Goal: Information Seeking & Learning: Learn about a topic

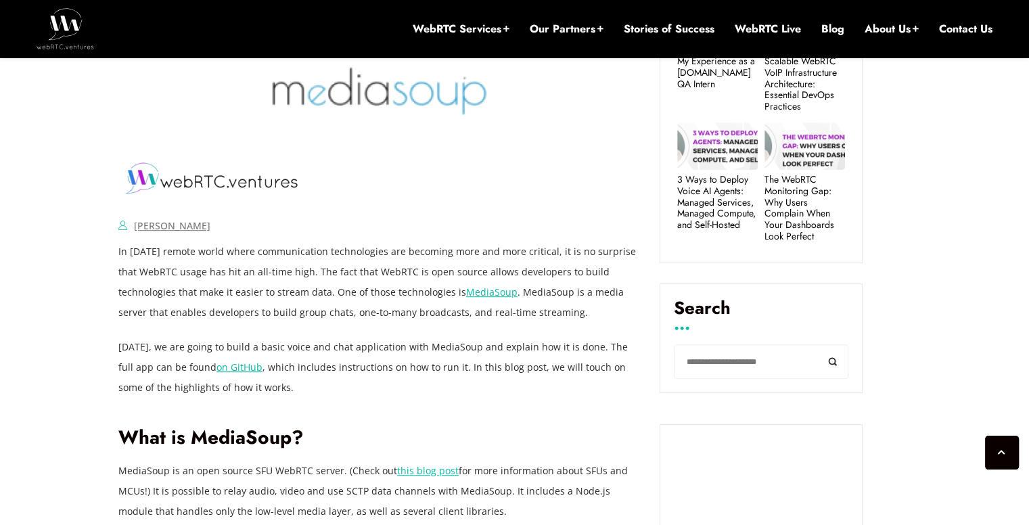
scroll to position [695, 0]
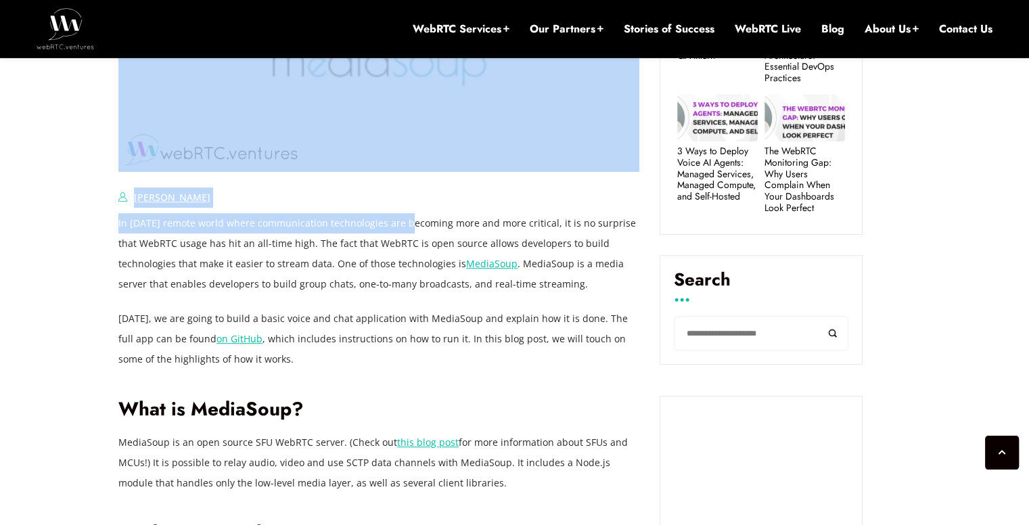
drag, startPoint x: 111, startPoint y: 221, endPoint x: 409, endPoint y: 227, distance: 297.8
click at [409, 227] on p "In [DATE] remote world where communication technologies are becoming more and m…" at bounding box center [378, 253] width 521 height 81
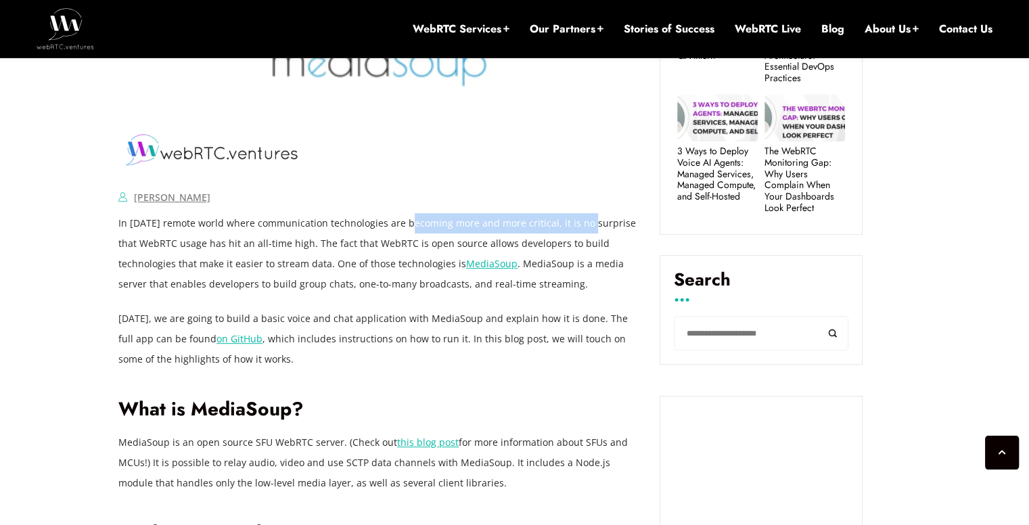
drag, startPoint x: 409, startPoint y: 227, endPoint x: 573, endPoint y: 223, distance: 163.8
click at [573, 223] on p "In [DATE] remote world where communication technologies are becoming more and m…" at bounding box center [378, 253] width 521 height 81
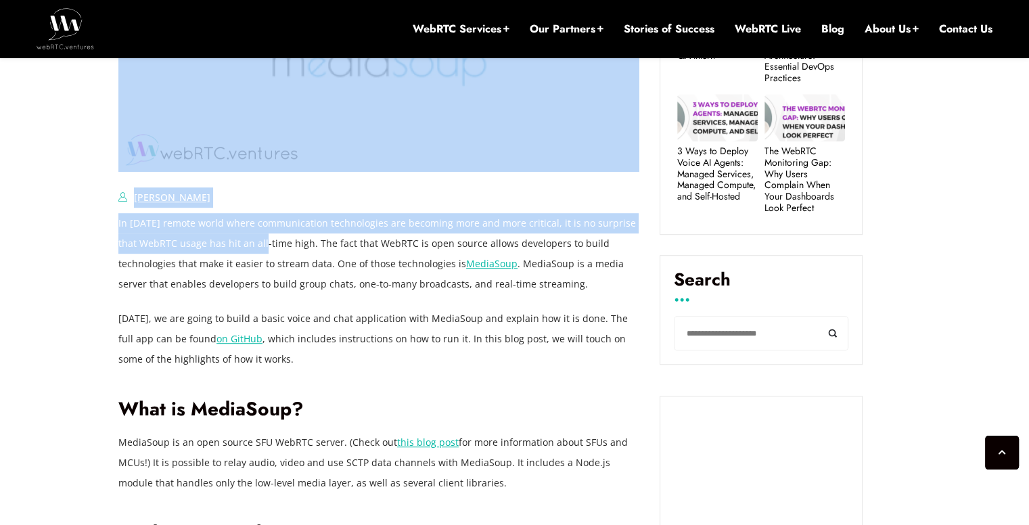
drag, startPoint x: 110, startPoint y: 243, endPoint x: 260, endPoint y: 240, distance: 149.6
click at [260, 240] on p "In [DATE] remote world where communication technologies are becoming more and m…" at bounding box center [378, 253] width 521 height 81
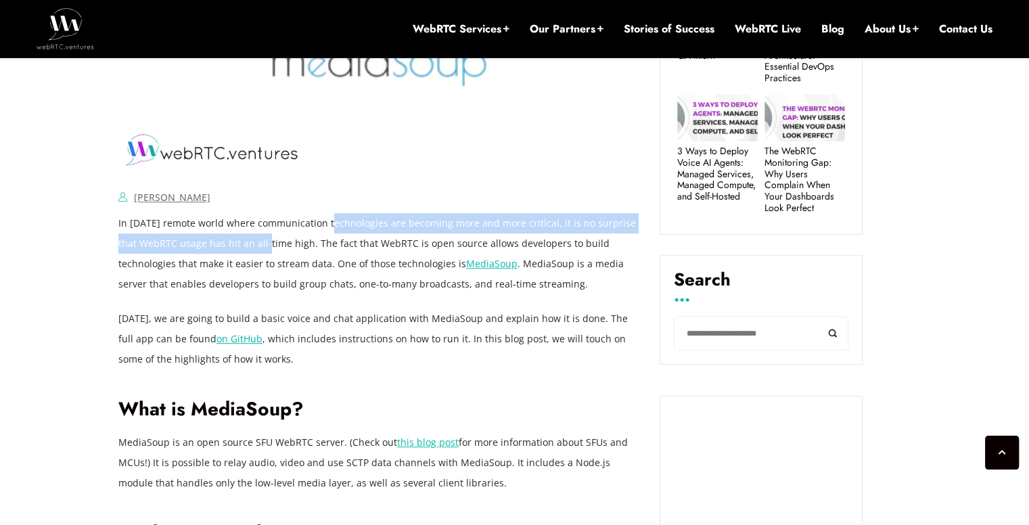
drag, startPoint x: 260, startPoint y: 240, endPoint x: 363, endPoint y: 232, distance: 103.2
click at [363, 232] on p "In [DATE] remote world where communication technologies are becoming more and m…" at bounding box center [378, 253] width 521 height 81
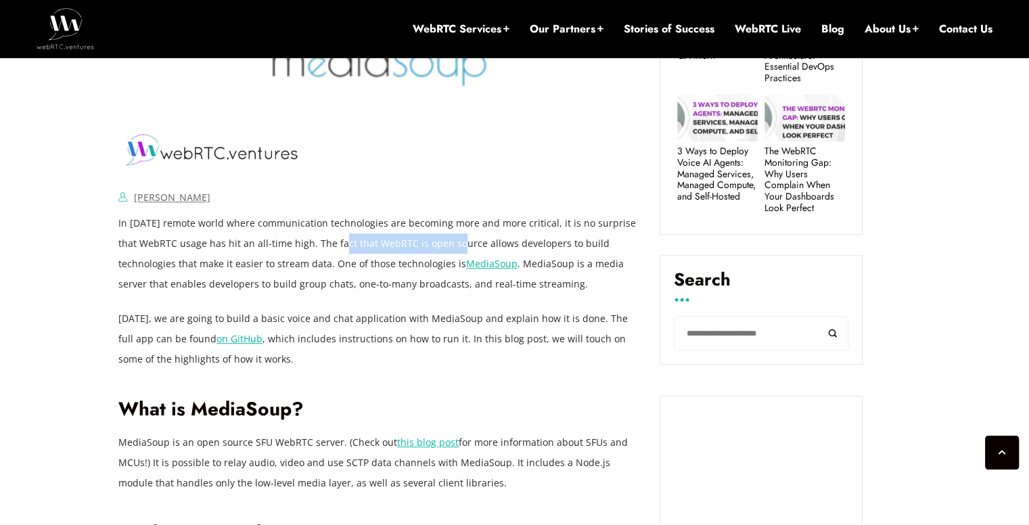
drag, startPoint x: 332, startPoint y: 243, endPoint x: 448, endPoint y: 242, distance: 115.7
click at [448, 242] on p "In [DATE] remote world where communication technologies are becoming more and m…" at bounding box center [378, 253] width 521 height 81
drag, startPoint x: 324, startPoint y: 248, endPoint x: 558, endPoint y: 243, distance: 233.5
click at [558, 243] on p "In [DATE] remote world where communication technologies are becoming more and m…" at bounding box center [378, 253] width 521 height 81
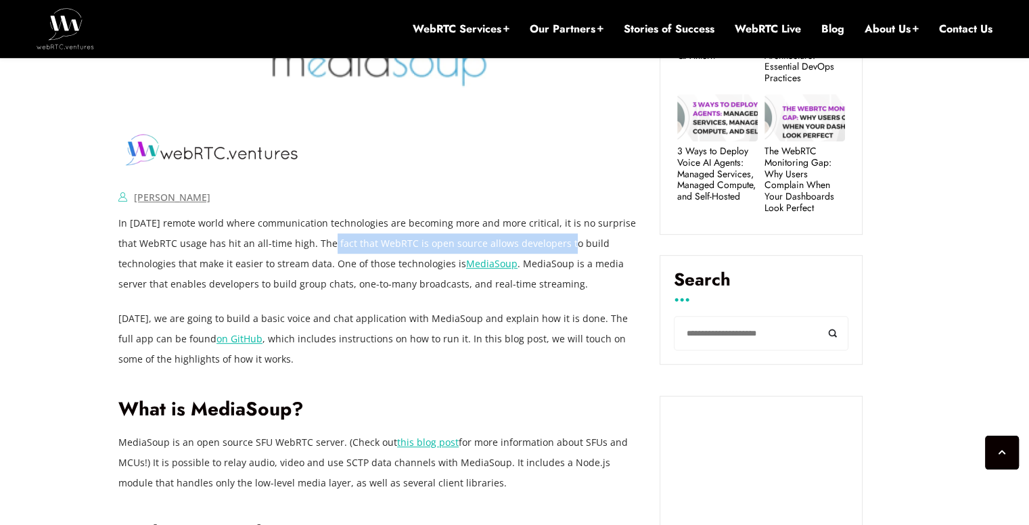
click at [558, 243] on p "In [DATE] remote world where communication technologies are becoming more and m…" at bounding box center [378, 253] width 521 height 81
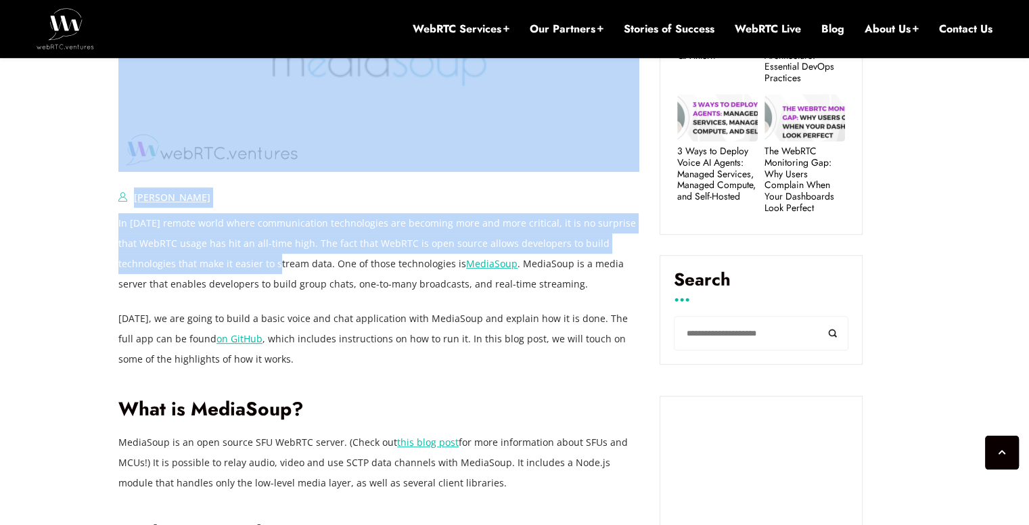
drag, startPoint x: 114, startPoint y: 255, endPoint x: 275, endPoint y: 256, distance: 161.1
click at [275, 256] on p "In [DATE] remote world where communication technologies are becoming more and m…" at bounding box center [378, 253] width 521 height 81
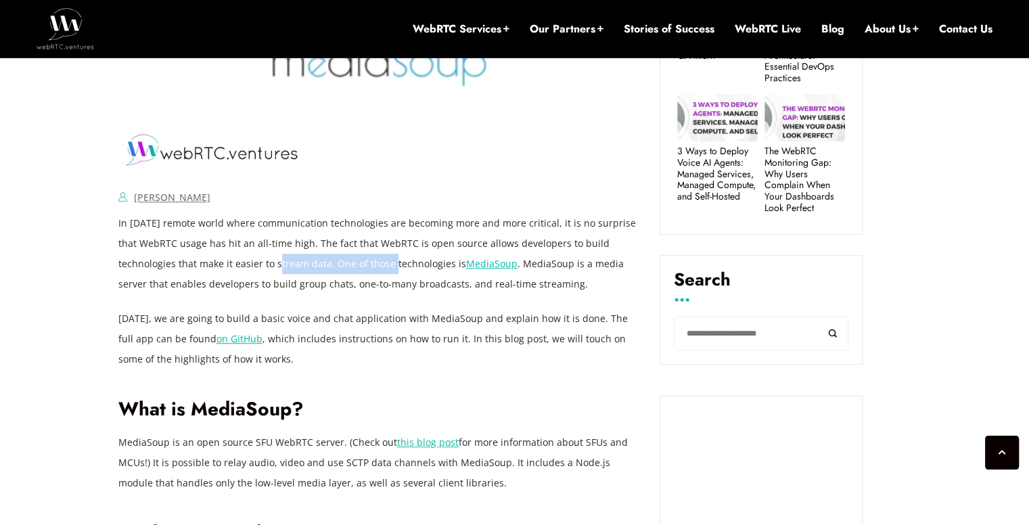
drag, startPoint x: 275, startPoint y: 256, endPoint x: 374, endPoint y: 264, distance: 98.4
click at [374, 264] on p "In [DATE] remote world where communication technologies are becoming more and m…" at bounding box center [378, 253] width 521 height 81
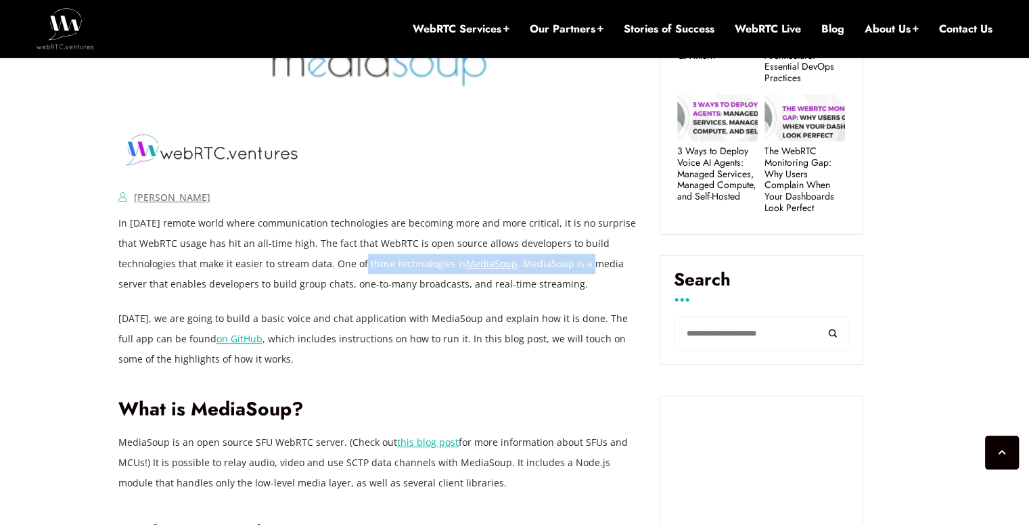
drag, startPoint x: 359, startPoint y: 263, endPoint x: 587, endPoint y: 268, distance: 228.8
click at [587, 268] on p "In [DATE] remote world where communication technologies are becoming more and m…" at bounding box center [378, 253] width 521 height 81
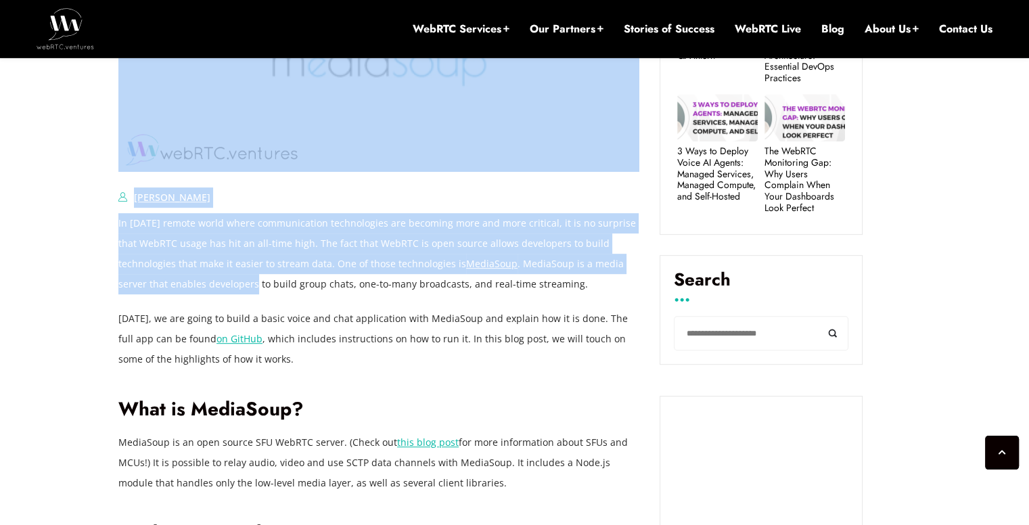
drag, startPoint x: 106, startPoint y: 282, endPoint x: 254, endPoint y: 293, distance: 149.3
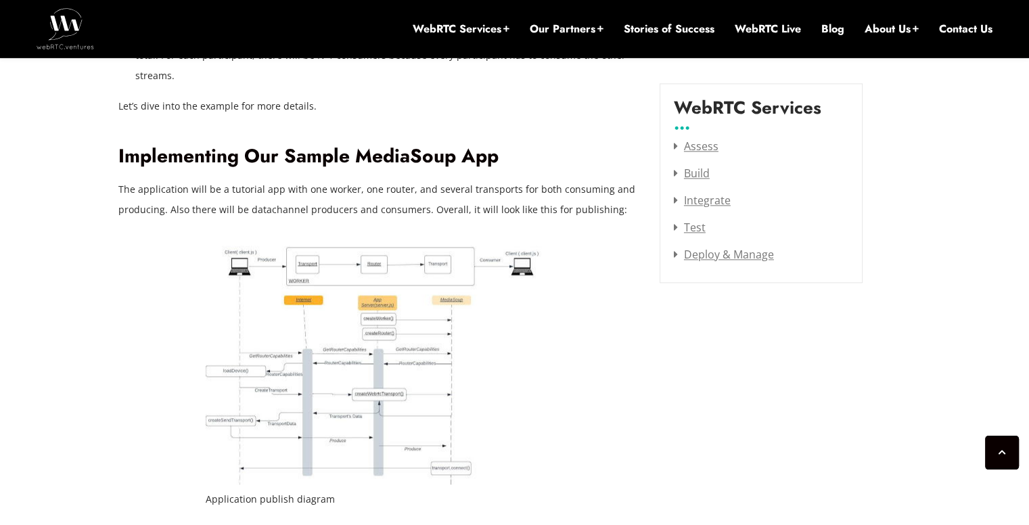
scroll to position [1751, 0]
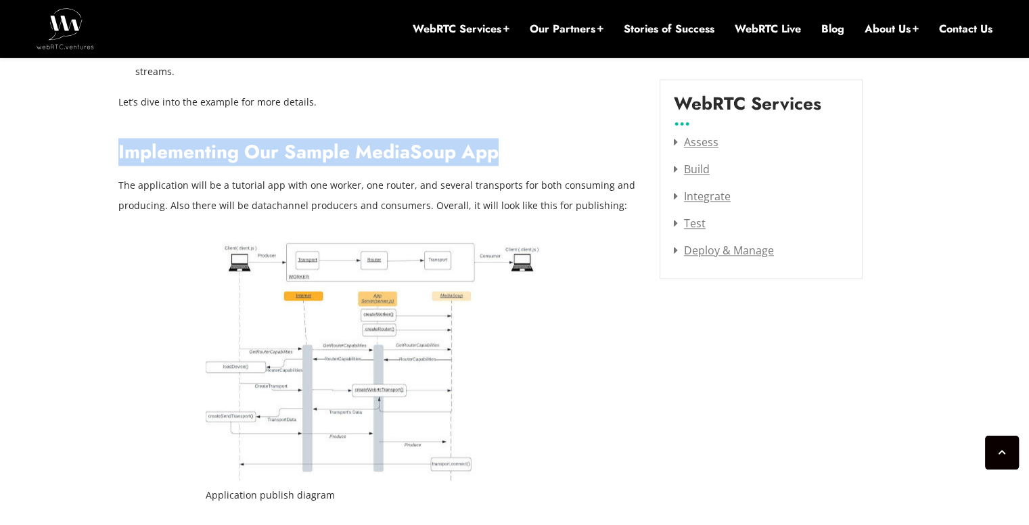
drag, startPoint x: 118, startPoint y: 109, endPoint x: 502, endPoint y: 115, distance: 384.5
click at [502, 141] on h2 "Implementing Our Sample MediaSoup App" at bounding box center [378, 153] width 521 height 24
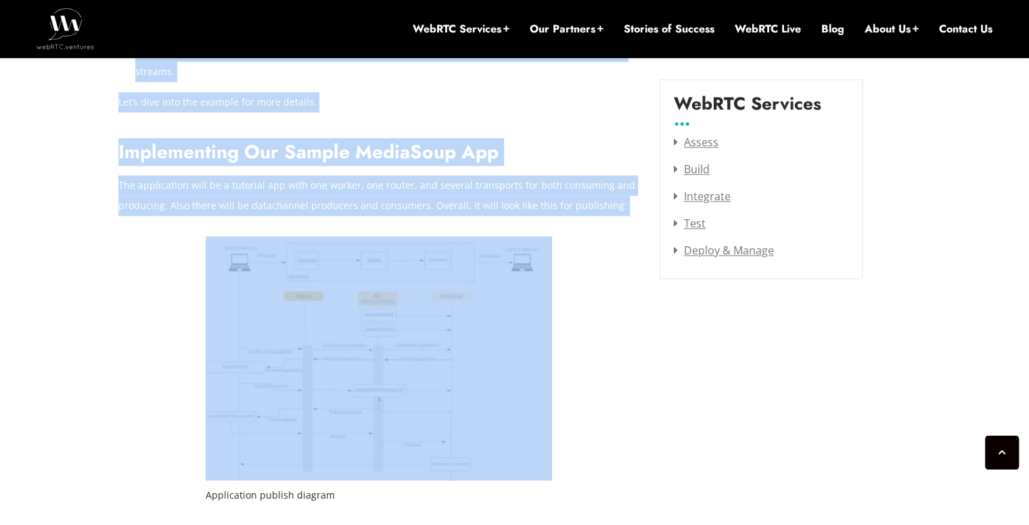
drag, startPoint x: 105, startPoint y: 144, endPoint x: 486, endPoint y: 215, distance: 387.5
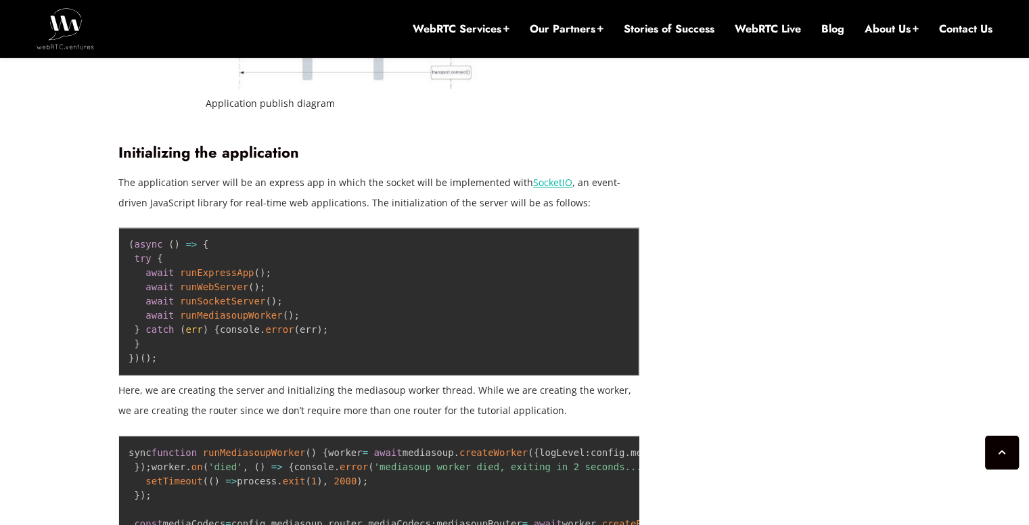
scroll to position [2146, 0]
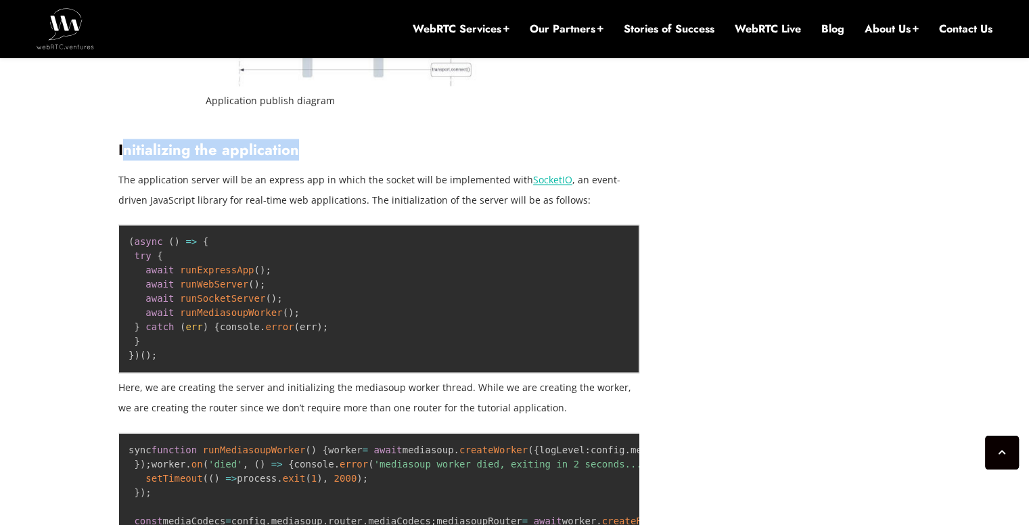
drag, startPoint x: 122, startPoint y: 109, endPoint x: 306, endPoint y: 118, distance: 184.3
click at [306, 141] on h3 "Initializing the application" at bounding box center [378, 150] width 521 height 18
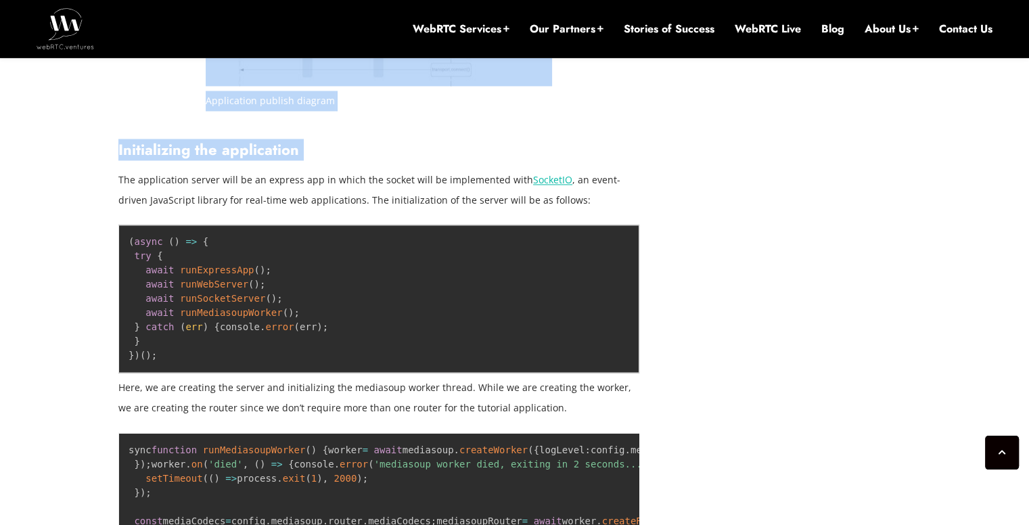
drag, startPoint x: 306, startPoint y: 118, endPoint x: 107, endPoint y: 108, distance: 199.2
drag, startPoint x: 107, startPoint y: 108, endPoint x: 272, endPoint y: 122, distance: 165.7
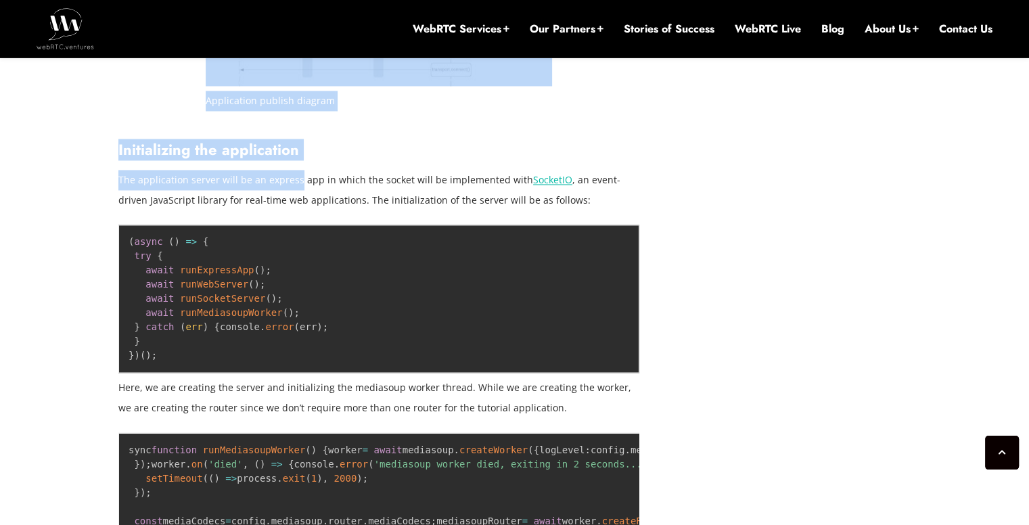
drag, startPoint x: 116, startPoint y: 143, endPoint x: 219, endPoint y: 138, distance: 102.3
click at [219, 170] on p "The application server will be an express app in which the socket will be imple…" at bounding box center [378, 190] width 521 height 41
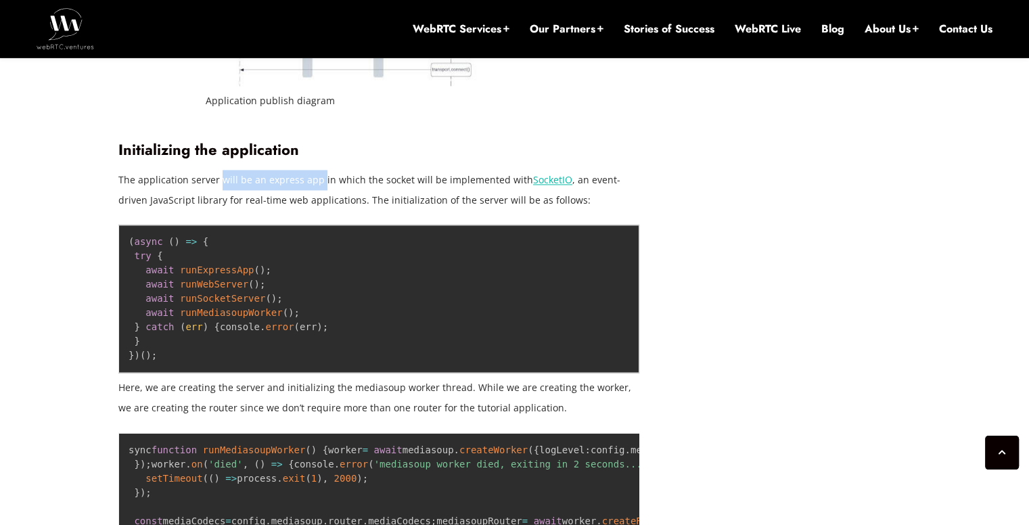
drag, startPoint x: 219, startPoint y: 138, endPoint x: 314, endPoint y: 141, distance: 95.5
click at [314, 170] on p "The application server will be an express app in which the socket will be imple…" at bounding box center [378, 190] width 521 height 41
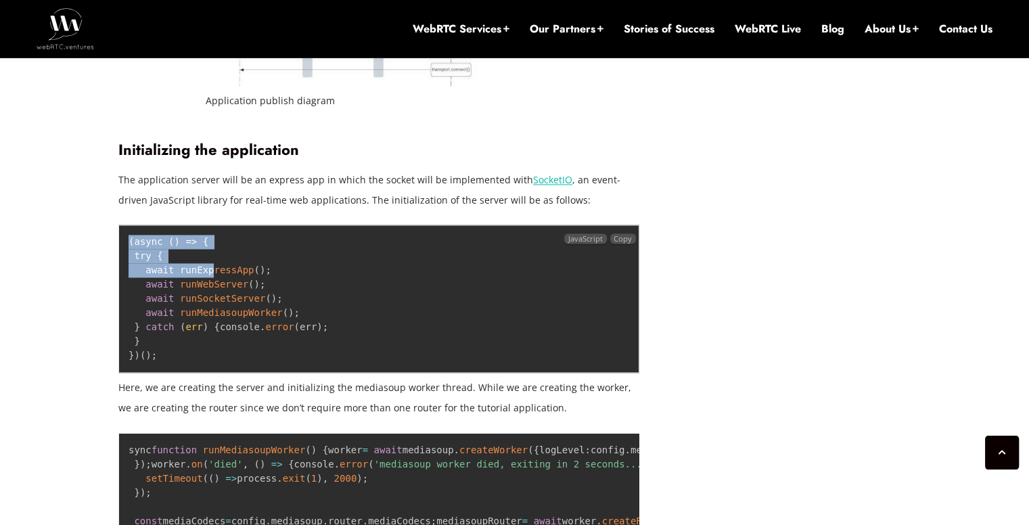
drag, startPoint x: 130, startPoint y: 207, endPoint x: 208, endPoint y: 227, distance: 81.1
click at [208, 227] on pre "( async ( ) = > { try { await runExpressApp ( ) ; await runWebServer ( ) ; awai…" at bounding box center [378, 299] width 521 height 148
click at [255, 242] on pre "( async ( ) = > { try { await runExpressApp ( ) ; await runWebServer ( ) ; awai…" at bounding box center [378, 299] width 521 height 148
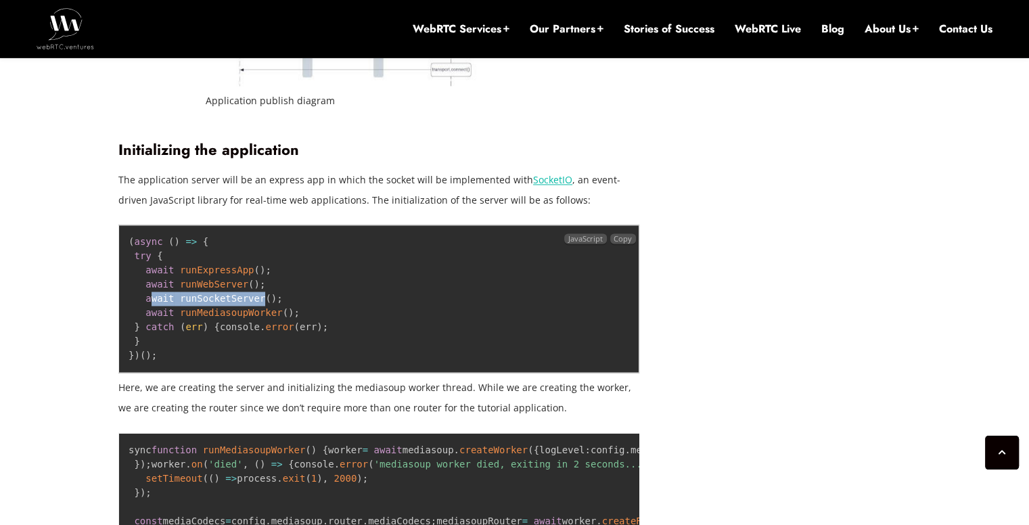
drag, startPoint x: 150, startPoint y: 251, endPoint x: 258, endPoint y: 254, distance: 108.3
click at [258, 254] on pre "( async ( ) = > { try { await runExpressApp ( ) ; await runWebServer ( ) ; awai…" at bounding box center [378, 299] width 521 height 148
drag, startPoint x: 252, startPoint y: 271, endPoint x: 190, endPoint y: 290, distance: 64.4
click at [190, 290] on code "( async ( ) = > { try { await runExpressApp ( ) ; await runWebServer ( ) ; awai…" at bounding box center [229, 298] width 200 height 125
click at [317, 321] on span ")" at bounding box center [319, 326] width 5 height 11
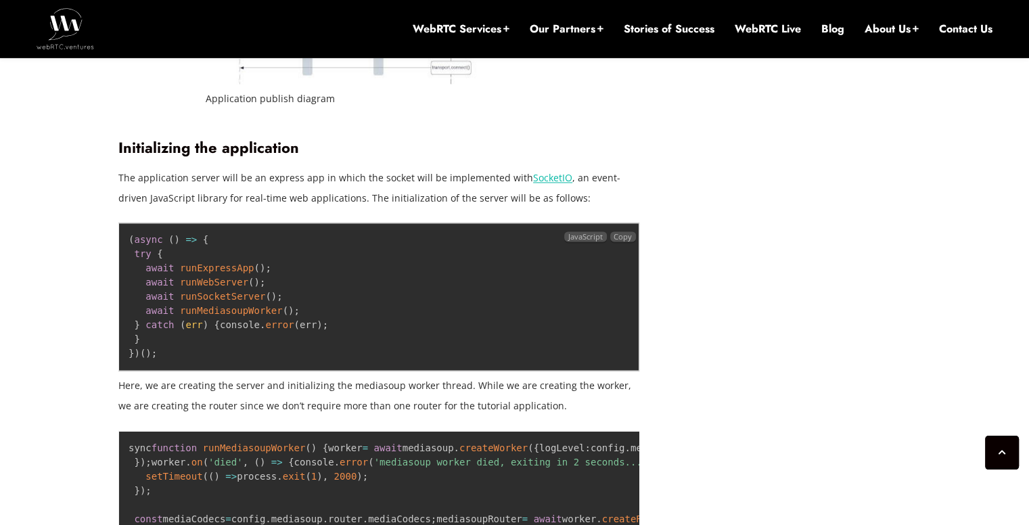
scroll to position [2149, 0]
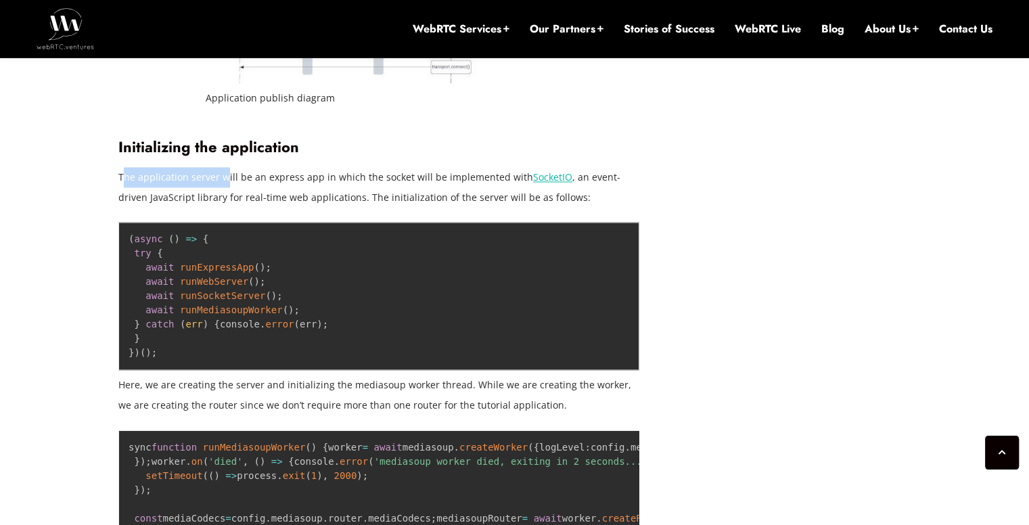
drag, startPoint x: 123, startPoint y: 141, endPoint x: 263, endPoint y: 139, distance: 140.1
click at [263, 167] on p "The application server will be an express app in which the socket will be imple…" at bounding box center [378, 187] width 521 height 41
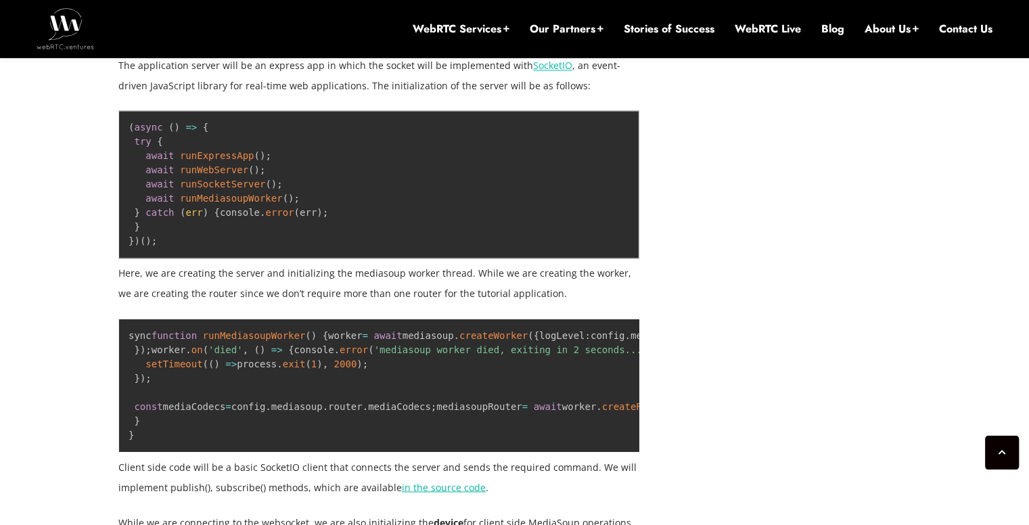
scroll to position [2275, 0]
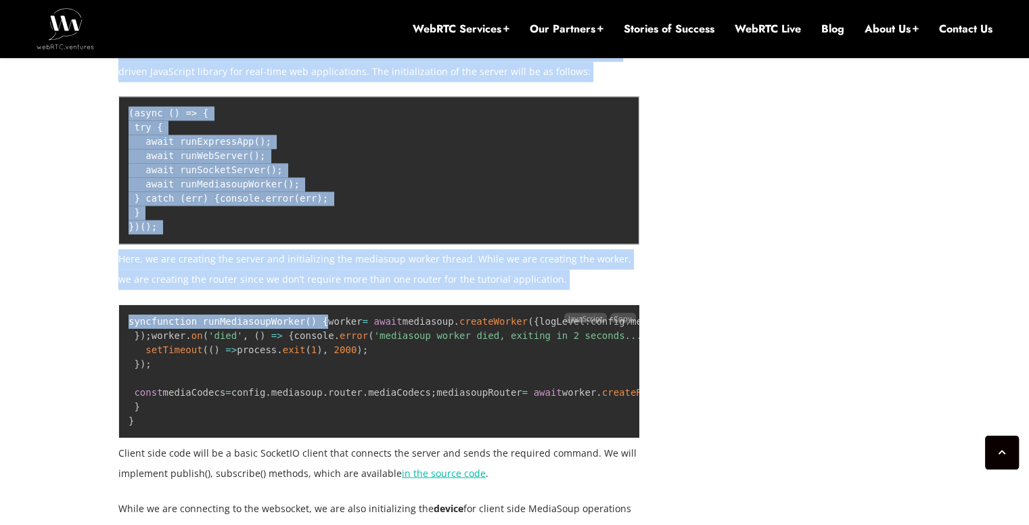
drag, startPoint x: 109, startPoint y: 234, endPoint x: 547, endPoint y: 277, distance: 440.0
click at [547, 304] on pre "sync function runMediasoupWorker ( ) { worker = await mediasoup . createWorker …" at bounding box center [378, 371] width 521 height 134
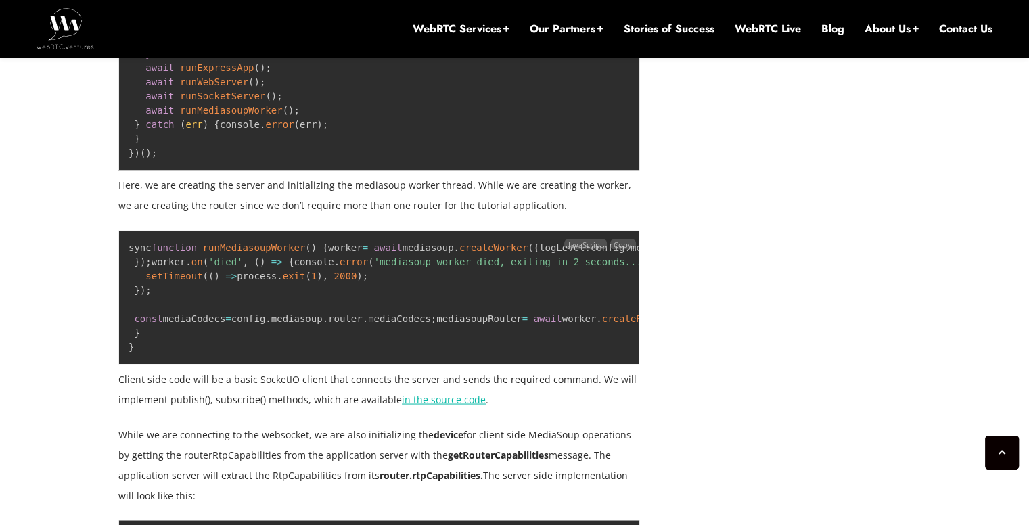
scroll to position [2349, 0]
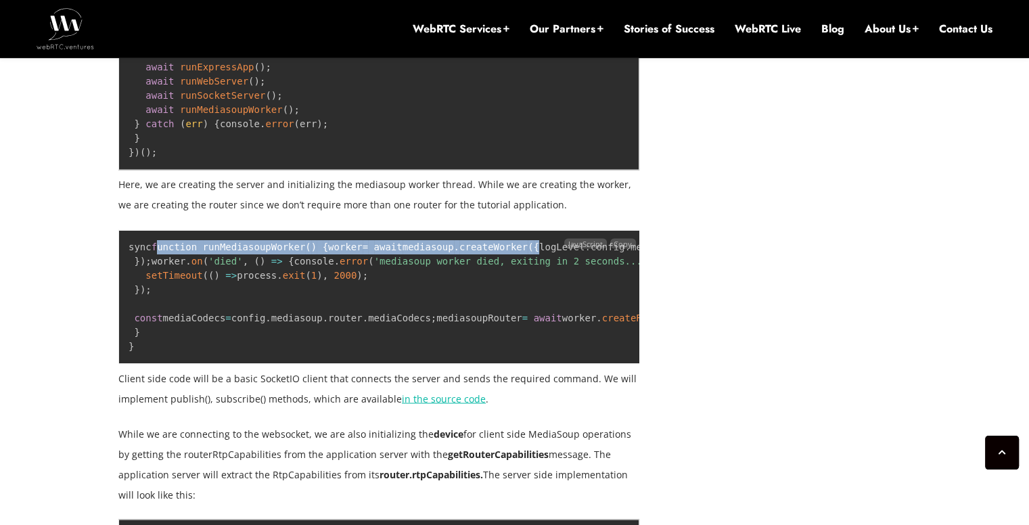
drag, startPoint x: 157, startPoint y: 211, endPoint x: 350, endPoint y: 236, distance: 194.5
click at [350, 236] on pre "sync function runMediasoupWorker ( ) { worker = await mediasoup . createWorker …" at bounding box center [378, 296] width 521 height 134
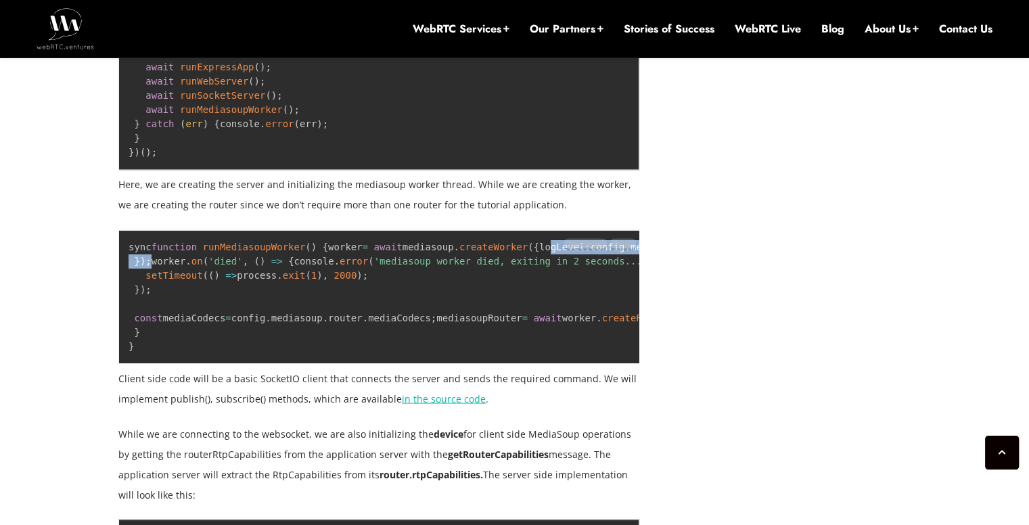
drag, startPoint x: 132, startPoint y: 246, endPoint x: 405, endPoint y: 304, distance: 279.5
click at [405, 304] on pre "sync function runMediasoupWorker ( ) { worker = await mediasoup . createWorker …" at bounding box center [378, 296] width 521 height 134
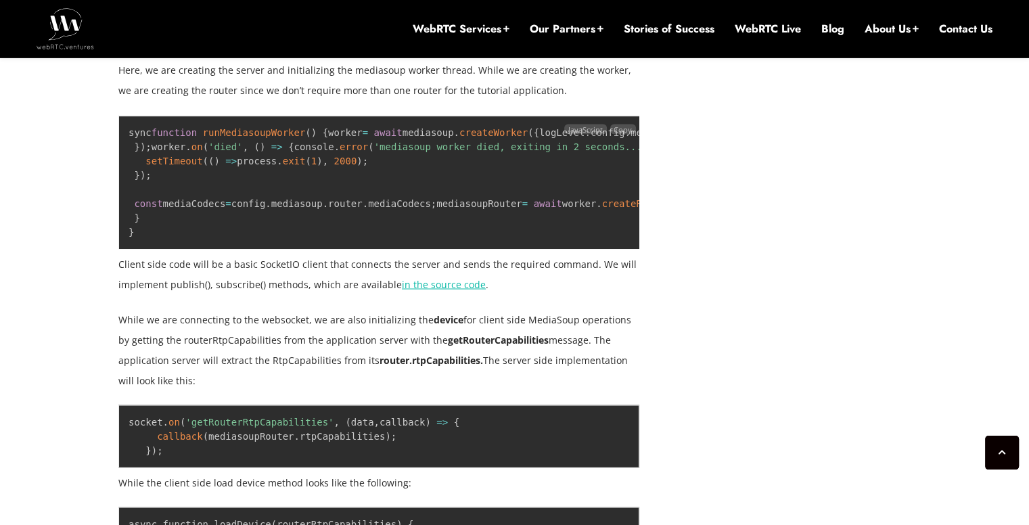
scroll to position [2464, 0]
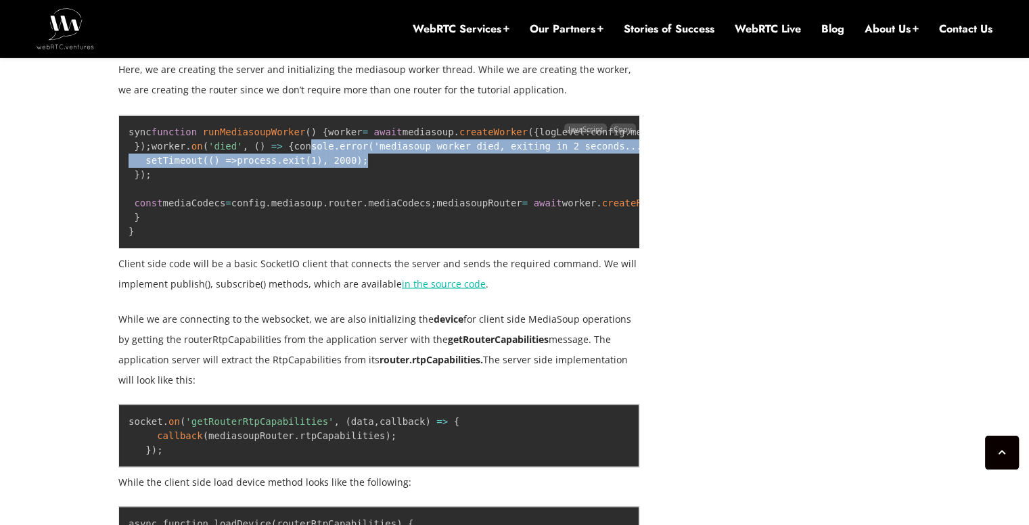
drag, startPoint x: 141, startPoint y: 231, endPoint x: 398, endPoint y: 241, distance: 257.3
click at [398, 241] on pre "sync function runMediasoupWorker ( ) { worker = await mediasoup . createWorker …" at bounding box center [378, 181] width 521 height 134
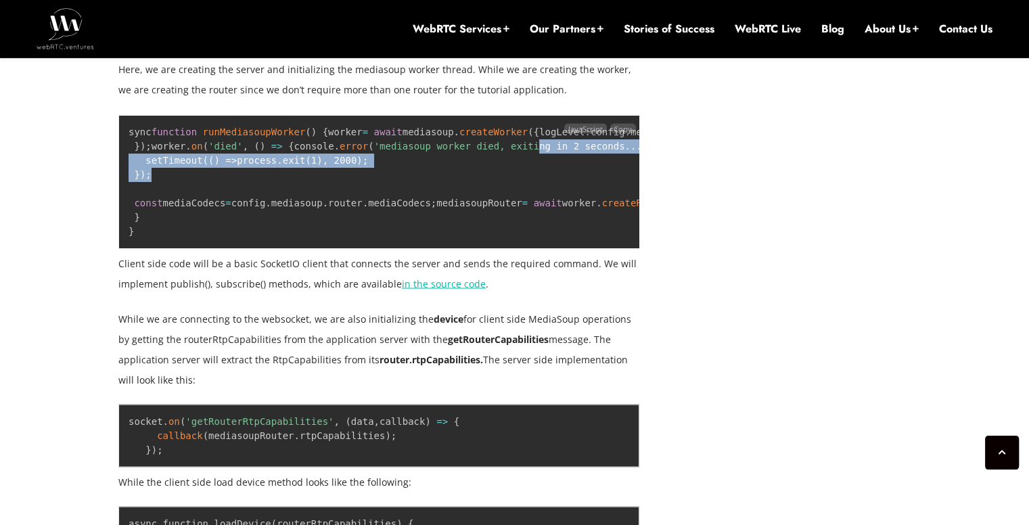
drag, startPoint x: 370, startPoint y: 236, endPoint x: 435, endPoint y: 254, distance: 67.5
click at [435, 248] on pre "sync function runMediasoupWorker ( ) { worker = await mediasoup . createWorker …" at bounding box center [378, 181] width 521 height 134
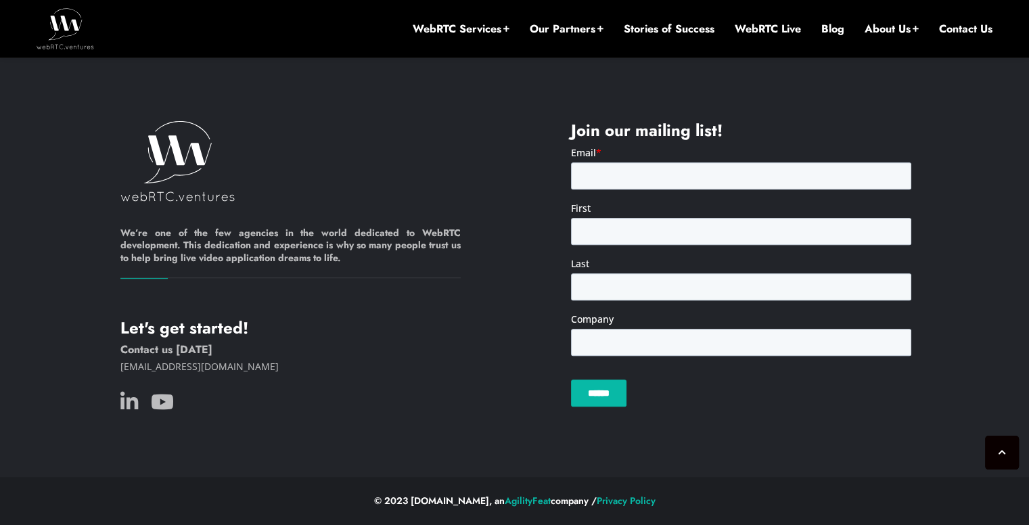
scroll to position [6027, 0]
